Goal: Information Seeking & Learning: Find contact information

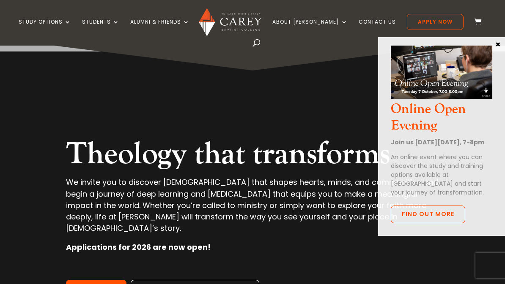
click at [500, 46] on button "×" at bounding box center [497, 44] width 8 height 8
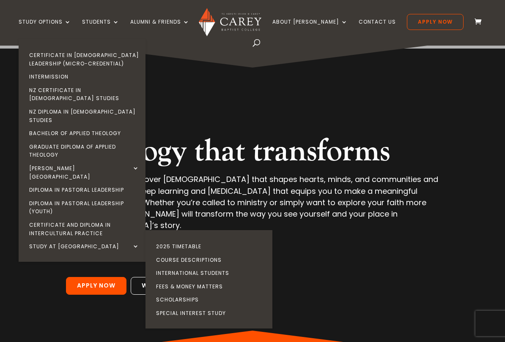
scroll to position [3, 0]
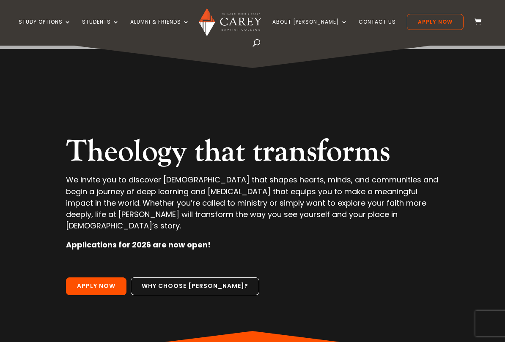
click at [284, 94] on div "Theology that transforms We invite you to discover theology that shapes hearts,…" at bounding box center [252, 199] width 444 height 327
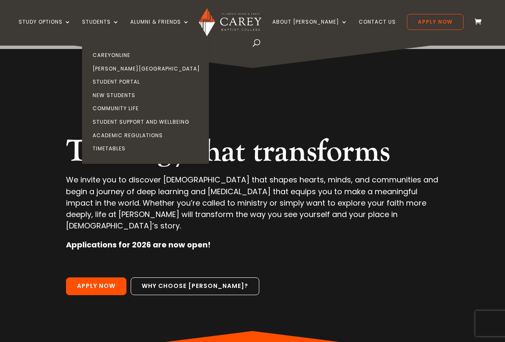
click at [262, 92] on div "Theology that transforms We invite you to discover theology that shapes hearts,…" at bounding box center [252, 199] width 444 height 327
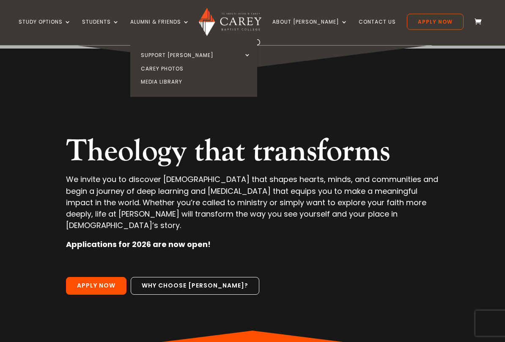
scroll to position [3, 0]
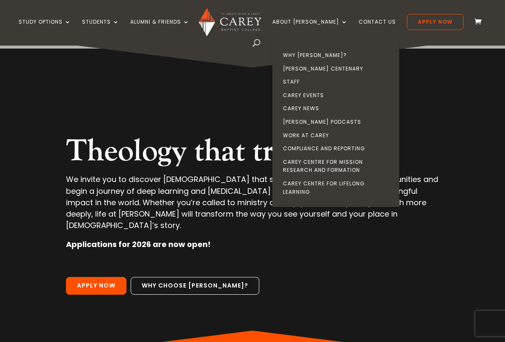
click at [299, 82] on link "Staff" at bounding box center [337, 82] width 127 height 14
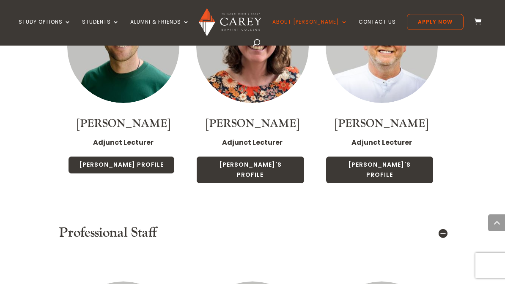
scroll to position [2535, 0]
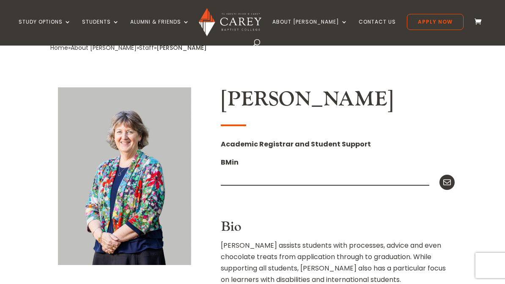
scroll to position [172, 0]
